Goal: Information Seeking & Learning: Learn about a topic

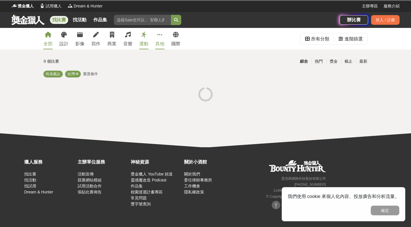
click at [160, 39] on link "其他" at bounding box center [159, 38] width 9 height 21
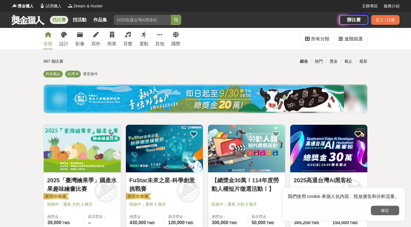
click at [387, 210] on button "確定" at bounding box center [385, 211] width 29 height 10
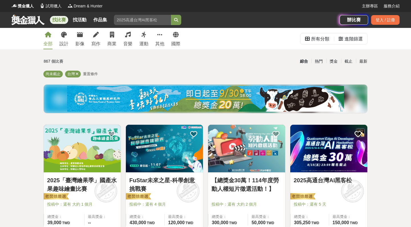
click at [166, 24] on input "search" at bounding box center [142, 20] width 57 height 10
click at [177, 20] on button "submit" at bounding box center [176, 20] width 10 height 10
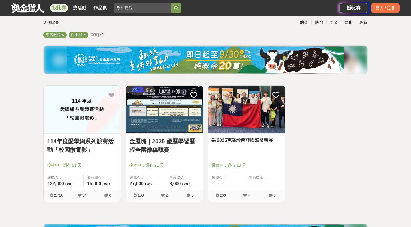
scroll to position [42, 0]
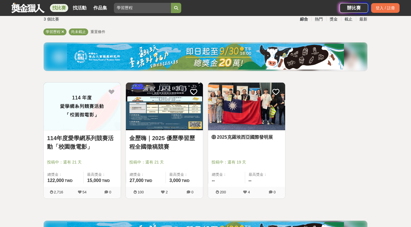
click at [162, 131] on div "金歷嗨｜2025 優歷學習歷程全國徵稿競賽 投稿中：還有 21 天 總獎金： 27,000 27,000 TWD 最高獎金： 3,000 TWD" at bounding box center [164, 159] width 77 height 57
click at [175, 112] on img at bounding box center [164, 107] width 77 height 48
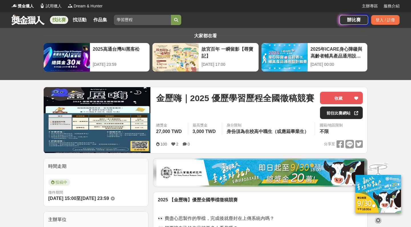
click at [345, 112] on link "前往比賽網站" at bounding box center [341, 113] width 43 height 13
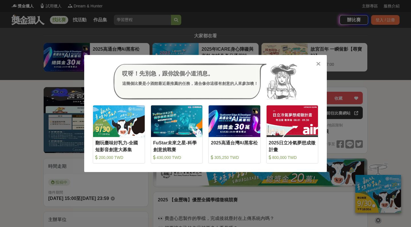
click at [351, 48] on div "哎呀！先別急，跟你說個小道消息。 這幾個比賽是小酒館最近最推薦的任務，適合像你這樣有創意的人來參加噢！ 收藏 翻玩臺味好乳力-全國短影音創意大募集 200,0…" at bounding box center [205, 113] width 411 height 227
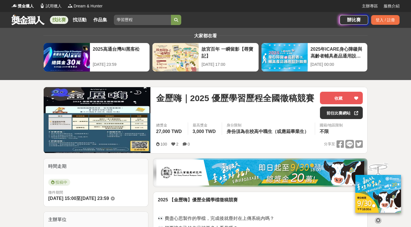
scroll to position [89, 0]
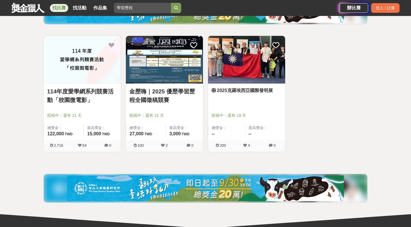
scroll to position [42, 0]
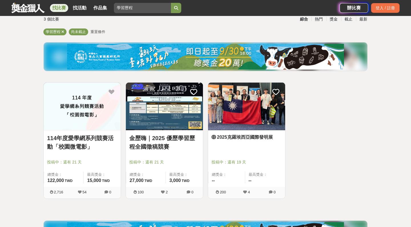
click at [247, 136] on link "2025克羅埃西亞國際發明展" at bounding box center [247, 137] width 70 height 7
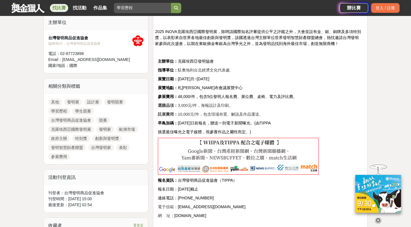
scroll to position [197, 0]
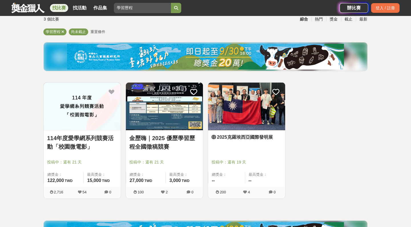
scroll to position [43, 0]
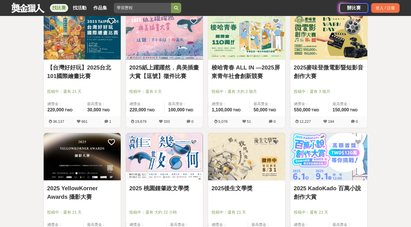
scroll to position [333, 0]
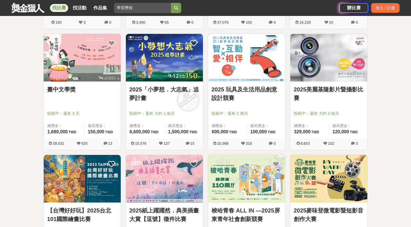
click at [232, 87] on link "2025 玩具及生活用品創意設計競賽" at bounding box center [247, 93] width 70 height 17
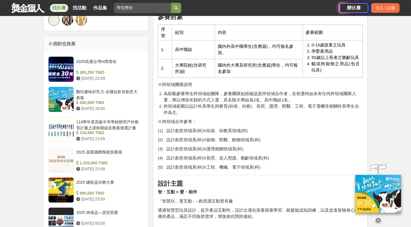
scroll to position [524, 0]
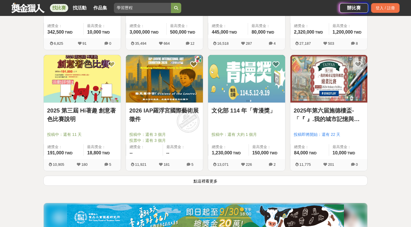
scroll to position [678, 0]
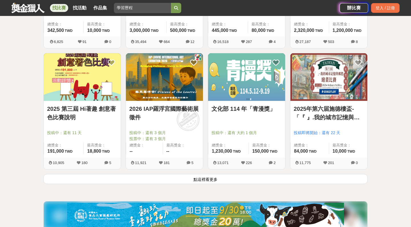
click at [220, 176] on button "點這裡看更多" at bounding box center [205, 179] width 324 height 10
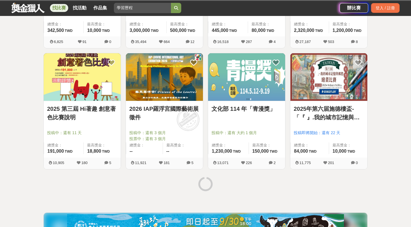
click at [74, 108] on link "2025 第三屆 Hi著趣 創意著色比賽說明" at bounding box center [82, 113] width 70 height 17
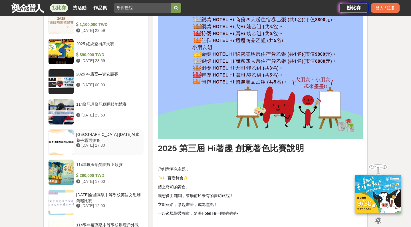
scroll to position [638, 0]
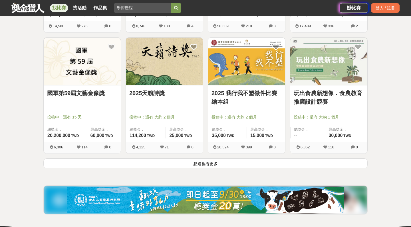
scroll to position [1425, 0]
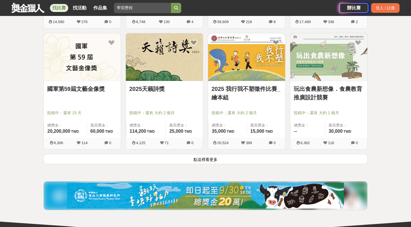
click at [194, 156] on button "點這裡看更多" at bounding box center [205, 159] width 324 height 10
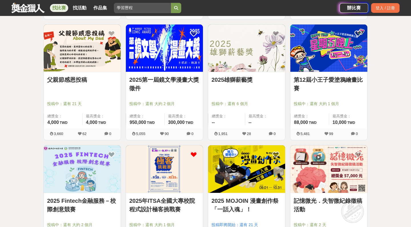
scroll to position [1556, 0]
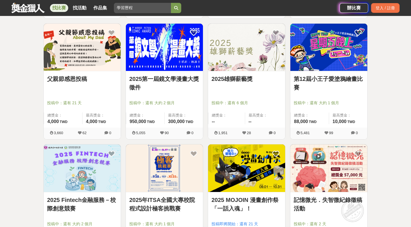
click at [91, 77] on link "父親節感恩投稿" at bounding box center [82, 79] width 70 height 9
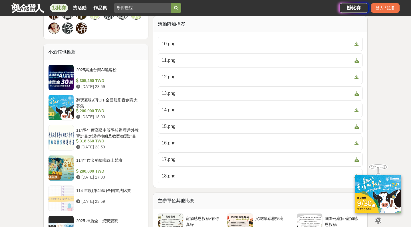
scroll to position [272, 0]
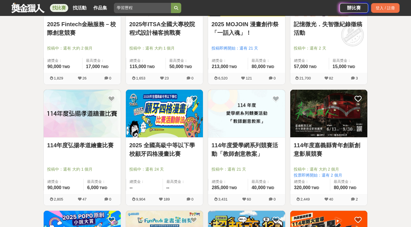
scroll to position [1737, 0]
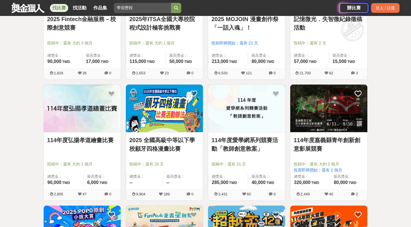
click at [184, 132] on img at bounding box center [164, 109] width 77 height 48
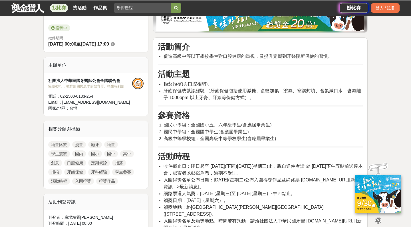
scroll to position [188, 0]
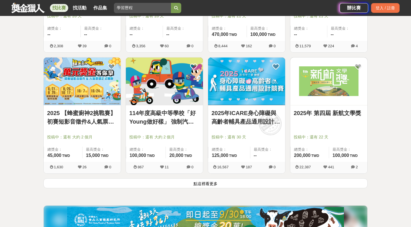
scroll to position [2137, 0]
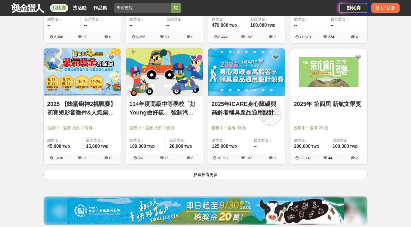
click at [129, 178] on button "點這裡看更多" at bounding box center [205, 175] width 324 height 10
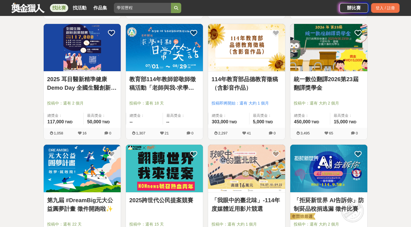
scroll to position [2528, 0]
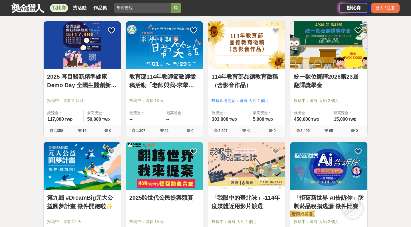
click at [335, 59] on img at bounding box center [328, 45] width 77 height 48
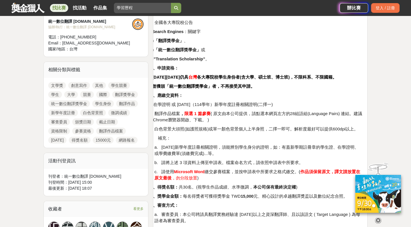
scroll to position [213, 0]
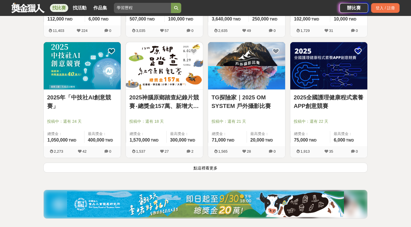
scroll to position [2872, 0]
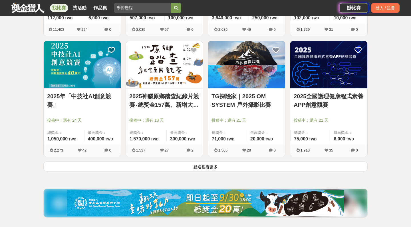
click at [250, 170] on button "點這裡看更多" at bounding box center [205, 167] width 324 height 10
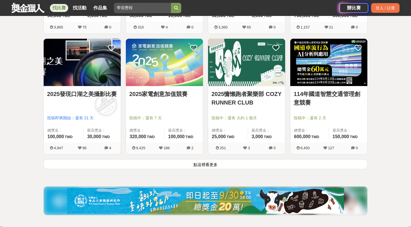
scroll to position [3607, 0]
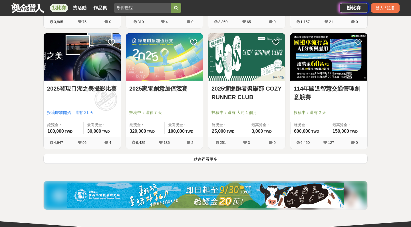
click at [164, 152] on div "2025家電創意加值競賽 投稿中：還有 7 天 總獎金： 320,000 320,000 TWD 最高獎金： 100,000 TWD 9,425 186 2" at bounding box center [164, 93] width 82 height 121
click at [164, 156] on button "點這裡看更多" at bounding box center [205, 159] width 324 height 10
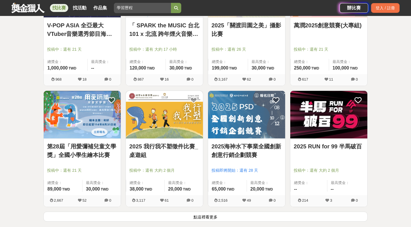
scroll to position [4281, 0]
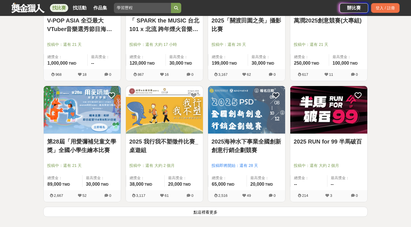
click at [162, 212] on button "點這裡看更多" at bounding box center [205, 212] width 324 height 10
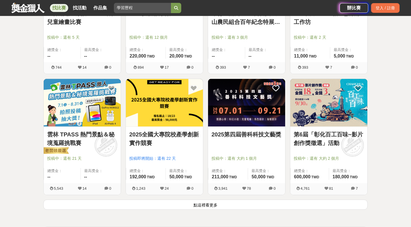
scroll to position [5018, 0]
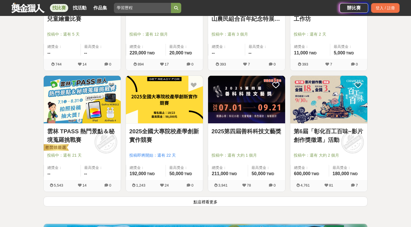
click at [199, 201] on button "點這裡看更多" at bounding box center [205, 202] width 324 height 10
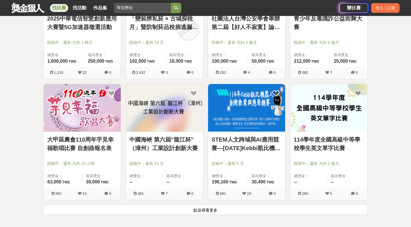
scroll to position [5748, 0]
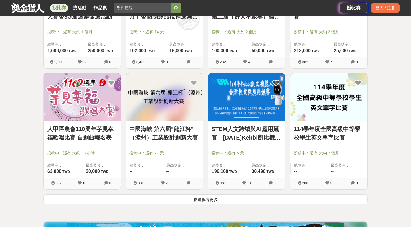
click at [196, 198] on button "點這裡看更多" at bounding box center [205, 200] width 324 height 10
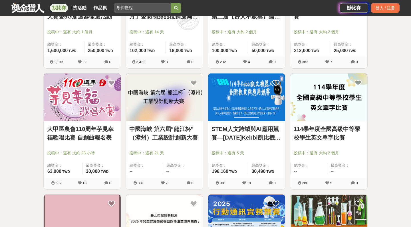
click at [314, 116] on img at bounding box center [328, 98] width 77 height 48
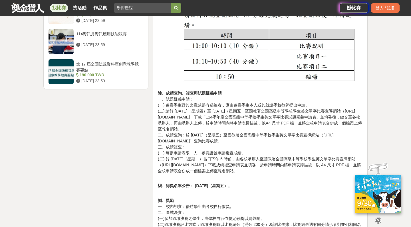
scroll to position [732, 0]
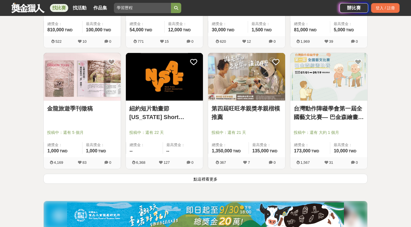
scroll to position [6498, 0]
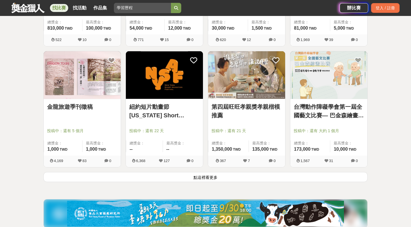
click at [205, 180] on button "點這裡看更多" at bounding box center [205, 177] width 324 height 10
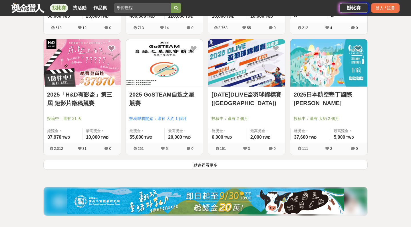
scroll to position [7240, 0]
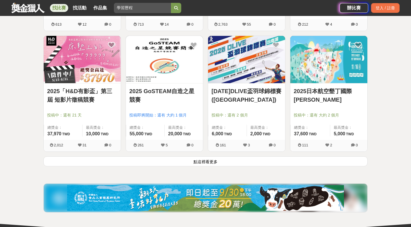
click at [222, 163] on button "點這裡看更多" at bounding box center [205, 162] width 324 height 10
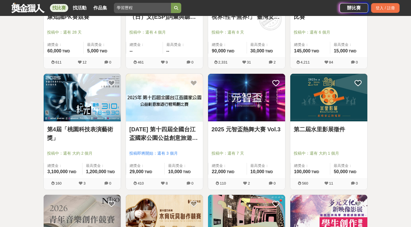
scroll to position [7445, 0]
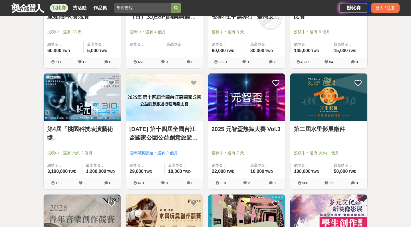
click at [87, 40] on div "衛生福利部114年度心理健康知識PK賽競賽 投稿中：還有 28 天 總獎金： 60,000 60,000 TWD 最高獎金： 5,000 TWD" at bounding box center [82, 28] width 77 height 57
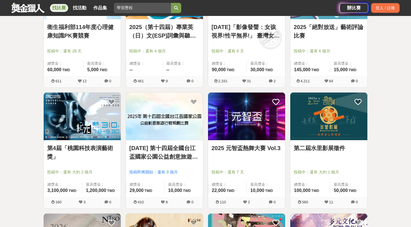
scroll to position [7425, 0]
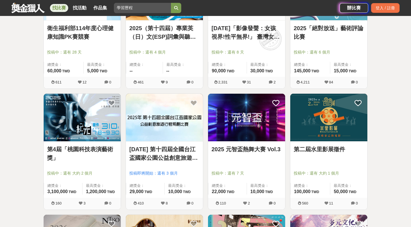
click at [81, 33] on link "衛生福利部114年度心理健康知識PK賽競賽" at bounding box center [82, 32] width 70 height 17
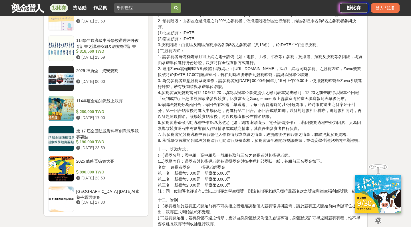
scroll to position [759, 0]
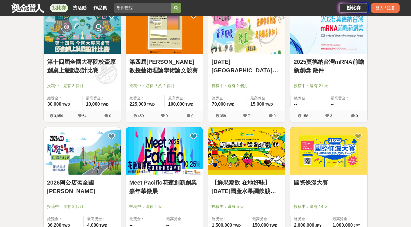
scroll to position [7934, 0]
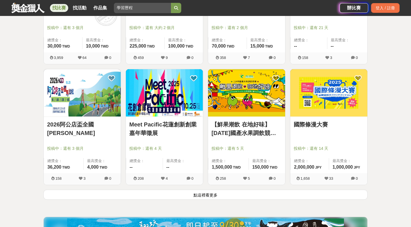
click at [147, 193] on button "點這裡看更多" at bounding box center [205, 195] width 324 height 10
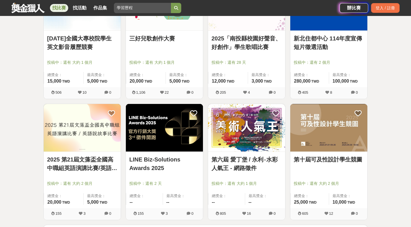
scroll to position [8665, 0]
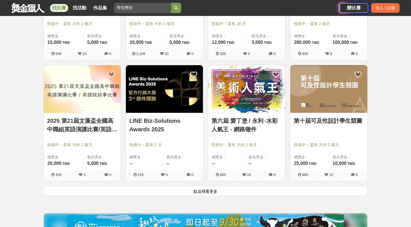
click at [147, 193] on button "點這裡看更多" at bounding box center [205, 191] width 324 height 10
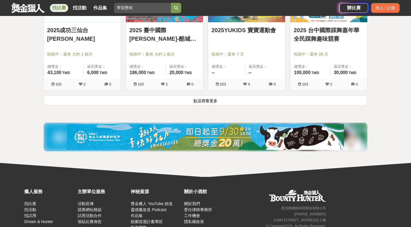
scroll to position [9504, 0]
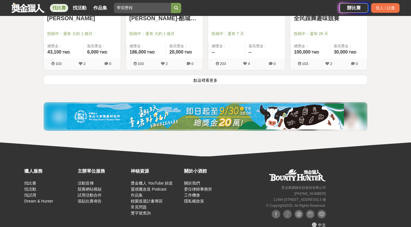
click at [183, 77] on button "點這裡看更多" at bounding box center [205, 80] width 324 height 10
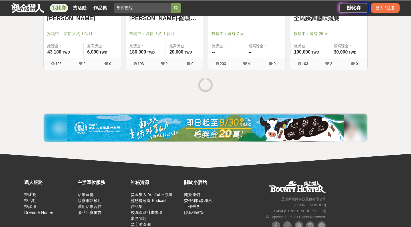
click at [83, 13] on div "找比賽 找活動 作品集" at bounding box center [81, 8] width 62 height 16
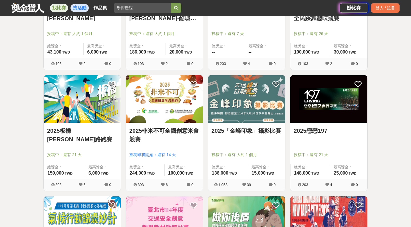
click at [83, 8] on link "找活動" at bounding box center [80, 8] width 18 height 8
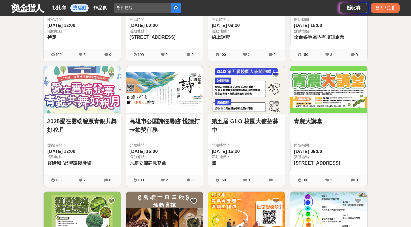
scroll to position [186, 0]
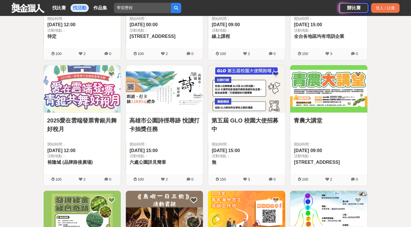
click at [255, 114] on div "第五屆 GLO 校園大使招募中 開始時間： 2025-07-22 15:00 活動地點： 無" at bounding box center [246, 143] width 77 height 61
click at [235, 87] on img at bounding box center [246, 89] width 77 height 48
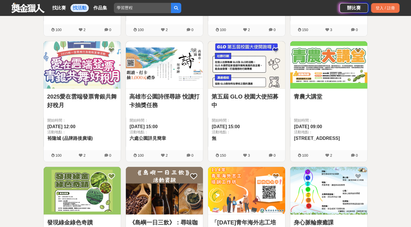
scroll to position [277, 0]
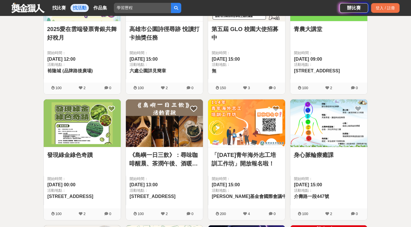
click at [227, 115] on img at bounding box center [246, 124] width 77 height 48
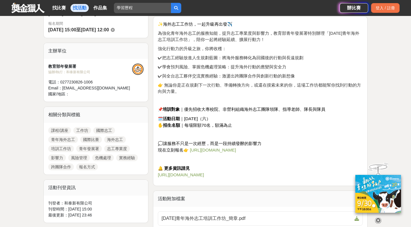
scroll to position [178, 0]
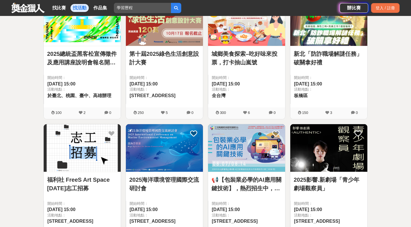
scroll to position [659, 0]
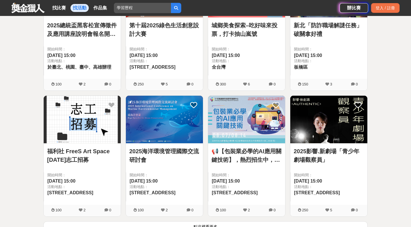
click at [93, 144] on div "福利社 FreeS Art Space 2025年志工招募 開始時間： 2025-07-01 15:00 活動地點： 中山區新生北路三段82號B1" at bounding box center [82, 174] width 77 height 61
click at [89, 121] on img at bounding box center [82, 120] width 77 height 48
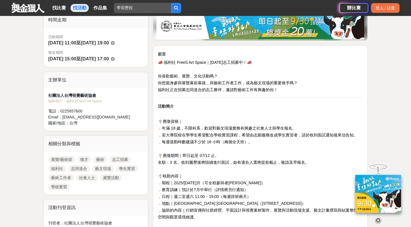
scroll to position [203, 0]
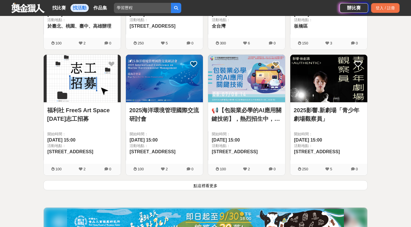
scroll to position [707, 0]
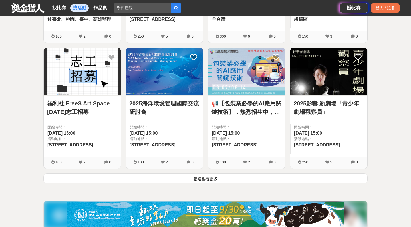
click at [136, 176] on button "點這裡看更多" at bounding box center [205, 179] width 324 height 10
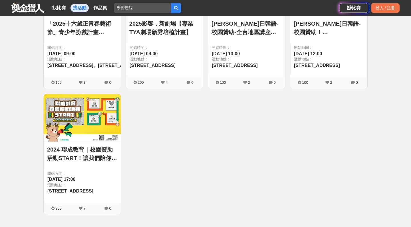
scroll to position [1417, 0]
click at [102, 4] on link "作品集" at bounding box center [100, 8] width 18 height 8
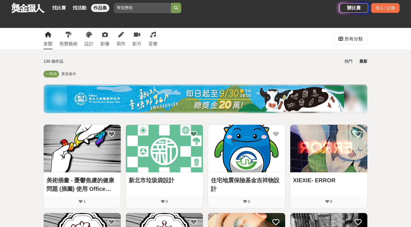
click at [145, 11] on input "學習歷程" at bounding box center [142, 8] width 57 height 10
type input "志工"
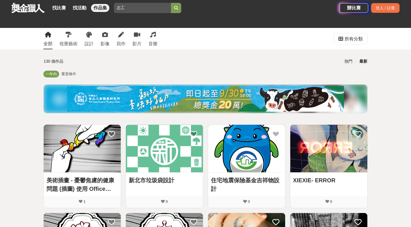
click at [177, 8] on button "submit" at bounding box center [176, 8] width 10 height 10
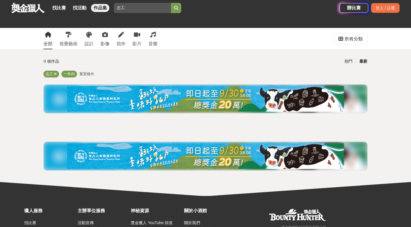
click at [80, 1] on div "找比賽 找活動 作品集" at bounding box center [81, 8] width 62 height 16
click at [80, 10] on link "找活動" at bounding box center [80, 8] width 18 height 8
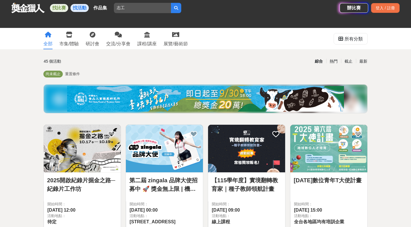
click at [64, 9] on link "找比賽" at bounding box center [59, 8] width 18 height 8
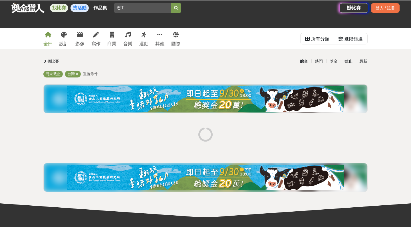
click at [74, 9] on link "找活動" at bounding box center [80, 8] width 18 height 8
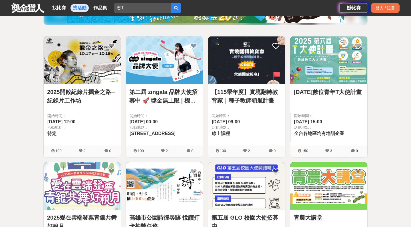
scroll to position [89, 0]
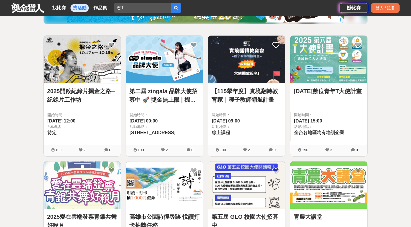
click at [320, 78] on img at bounding box center [328, 60] width 77 height 48
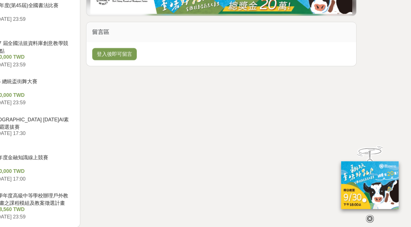
scroll to position [637, 0]
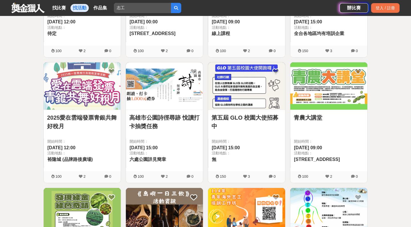
scroll to position [219, 0]
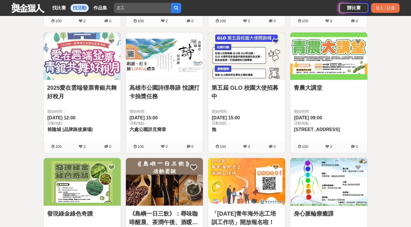
click at [100, 92] on link "2025愛在雲端發票青銀共舞好稅月" at bounding box center [82, 92] width 70 height 17
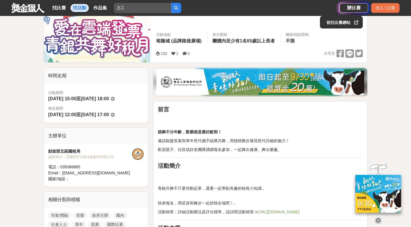
scroll to position [104, 0]
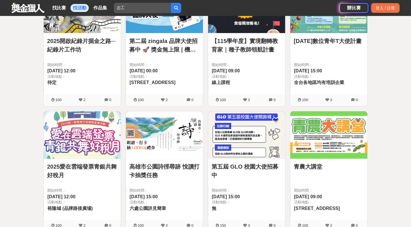
scroll to position [115, 0]
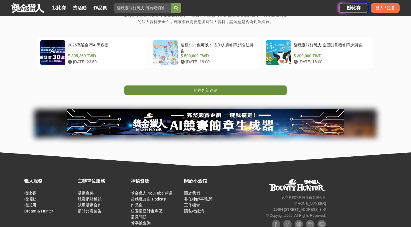
click at [263, 94] on link "前往外部連結" at bounding box center [205, 91] width 163 height 10
